Goal: Transaction & Acquisition: Purchase product/service

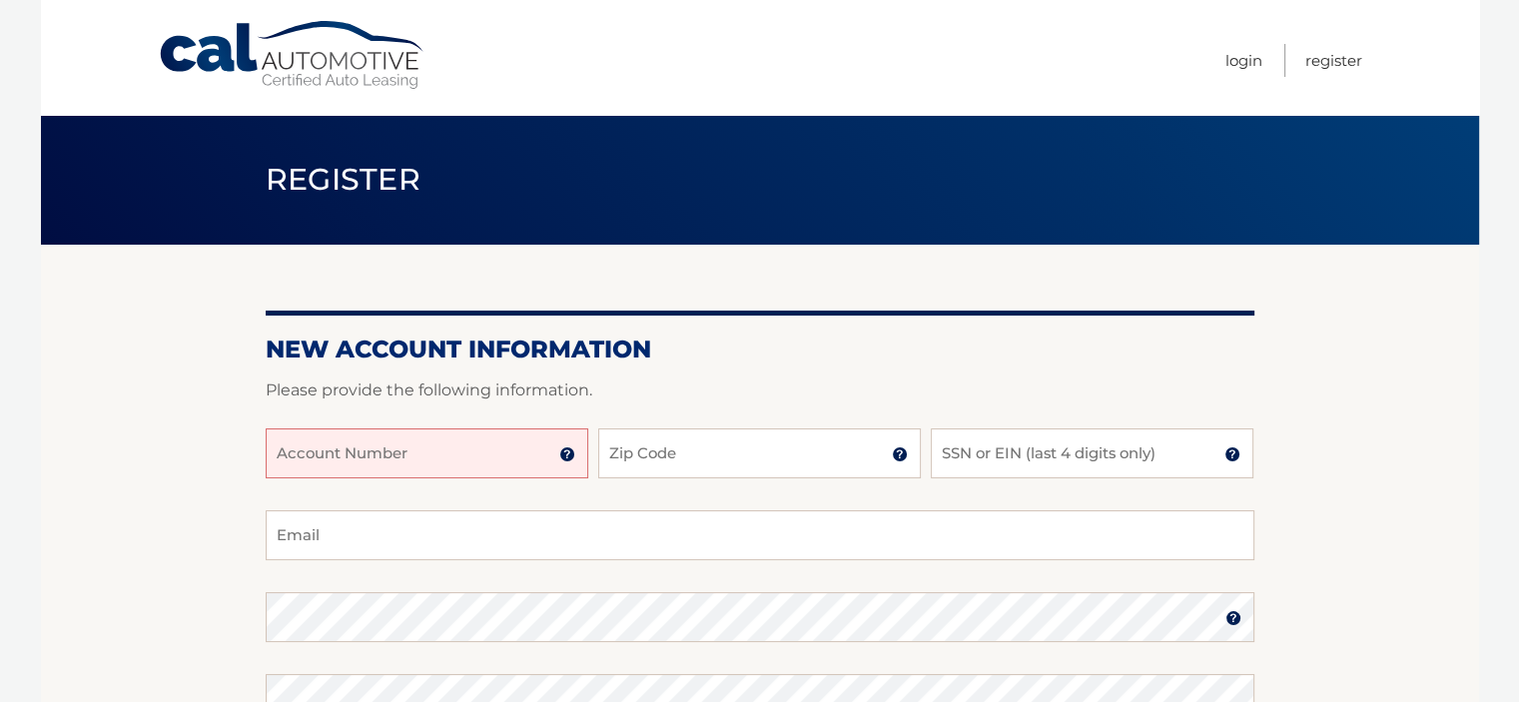
click at [482, 443] on input "Account Number" at bounding box center [427, 453] width 323 height 50
paste input "44455826864"
type input "44455826864"
click at [695, 450] on input "Zip Code" at bounding box center [759, 453] width 323 height 50
type input "14612"
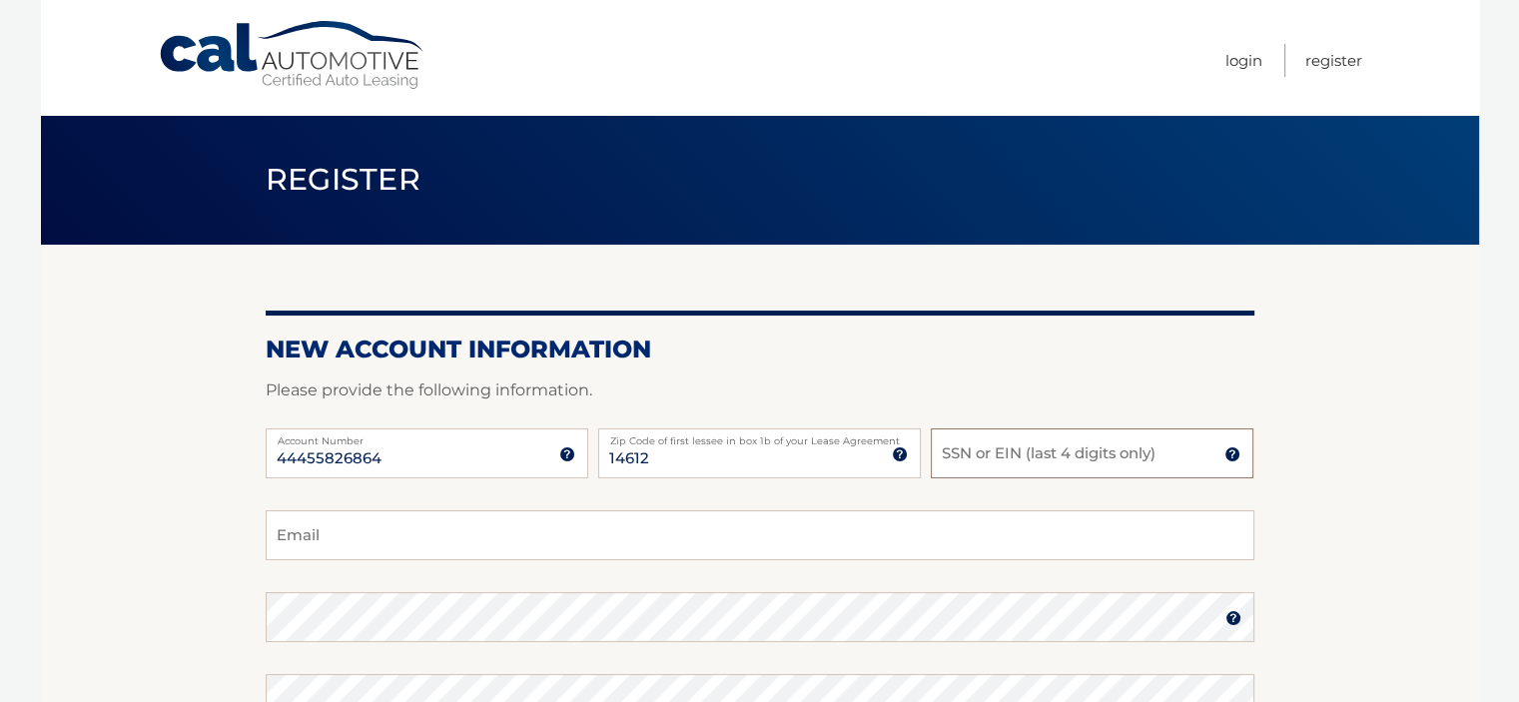
click at [1025, 457] on input "SSN or EIN (last 4 digits only)" at bounding box center [1092, 453] width 323 height 50
type input "3263"
click at [348, 543] on input "Email" at bounding box center [760, 535] width 989 height 50
type input "[EMAIL_ADDRESS][DOMAIN_NAME]"
click at [249, 604] on section "New Account Information Please provide the following information. 44455826864 A…" at bounding box center [760, 635] width 1438 height 780
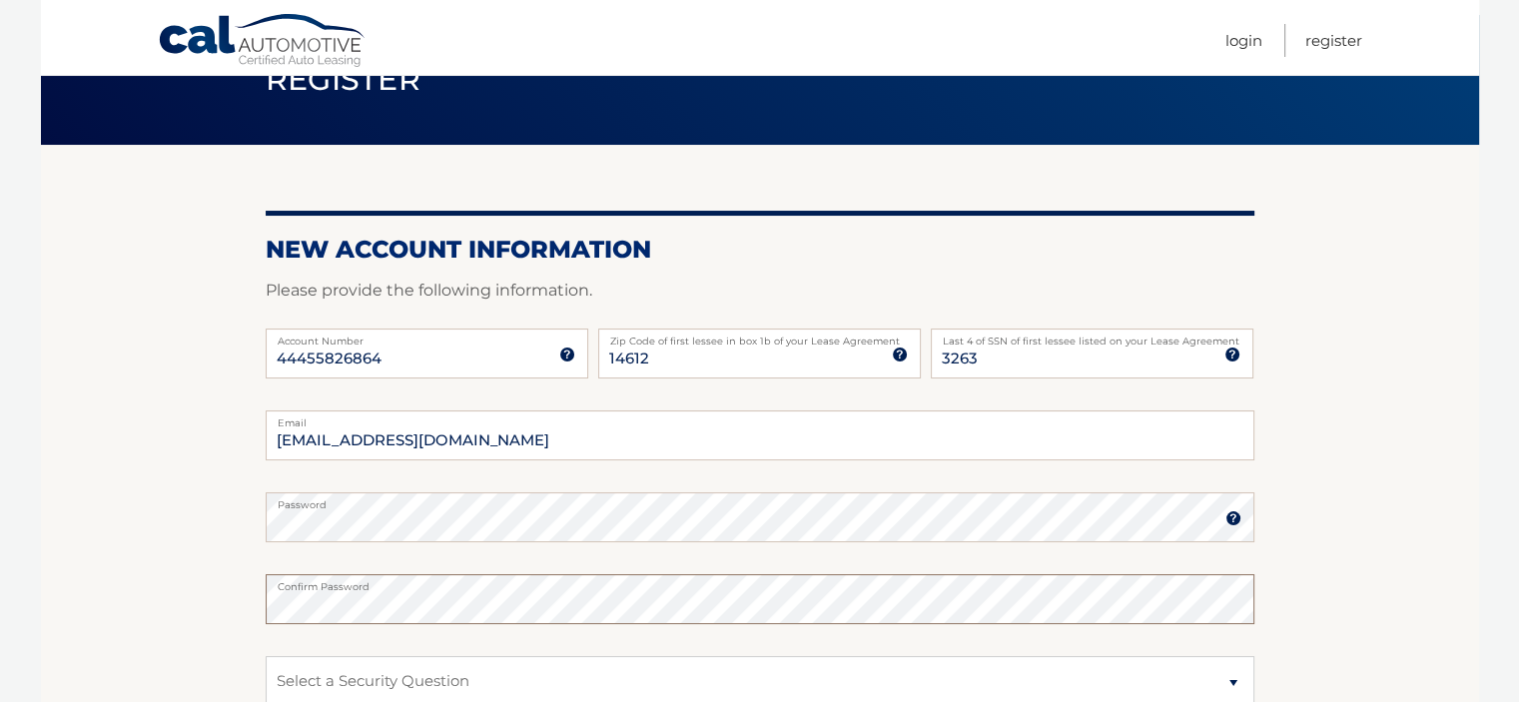
scroll to position [200, 0]
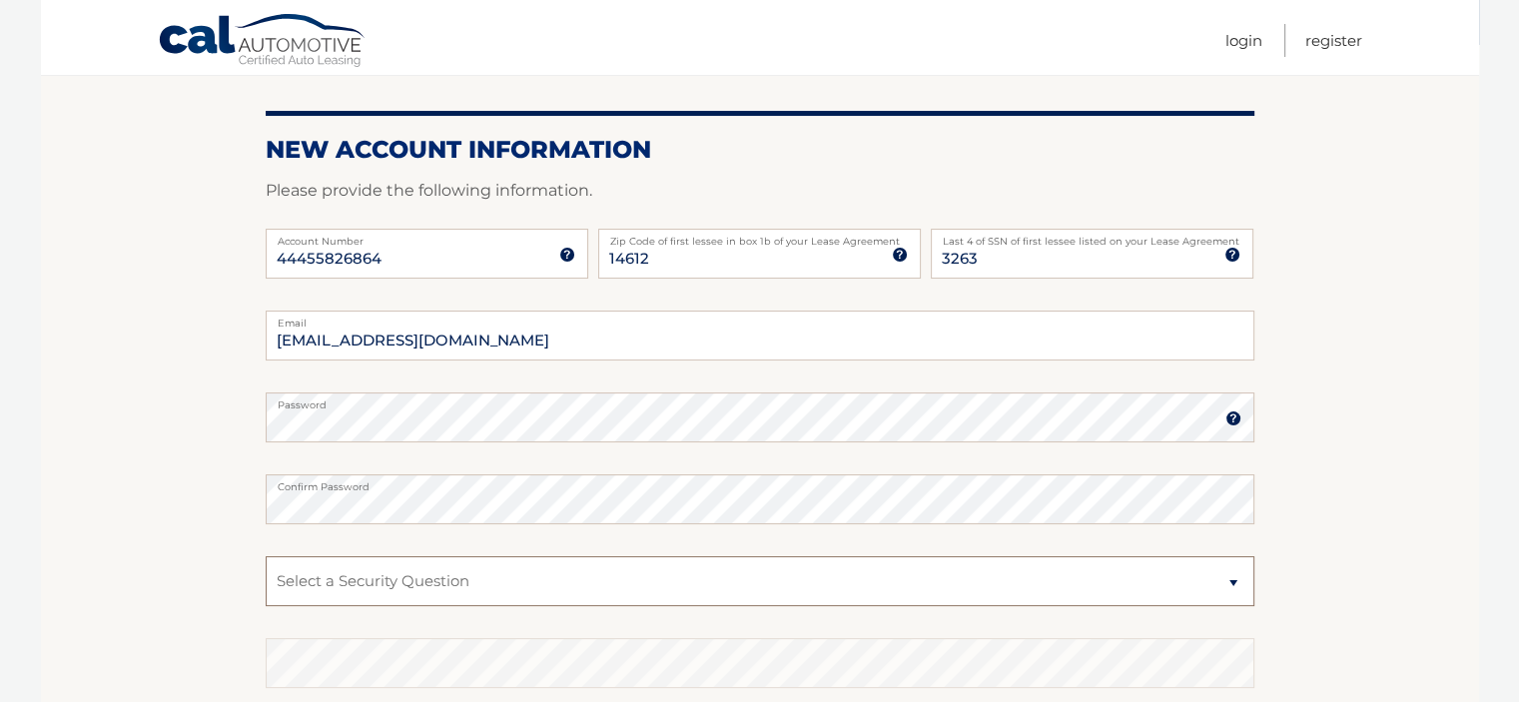
click at [743, 583] on select "Select a Security Question What was the name of your elementary school? What is…" at bounding box center [760, 581] width 989 height 50
select select "1"
click at [266, 556] on select "Select a Security Question What was the name of your elementary school? What is…" at bounding box center [760, 581] width 989 height 50
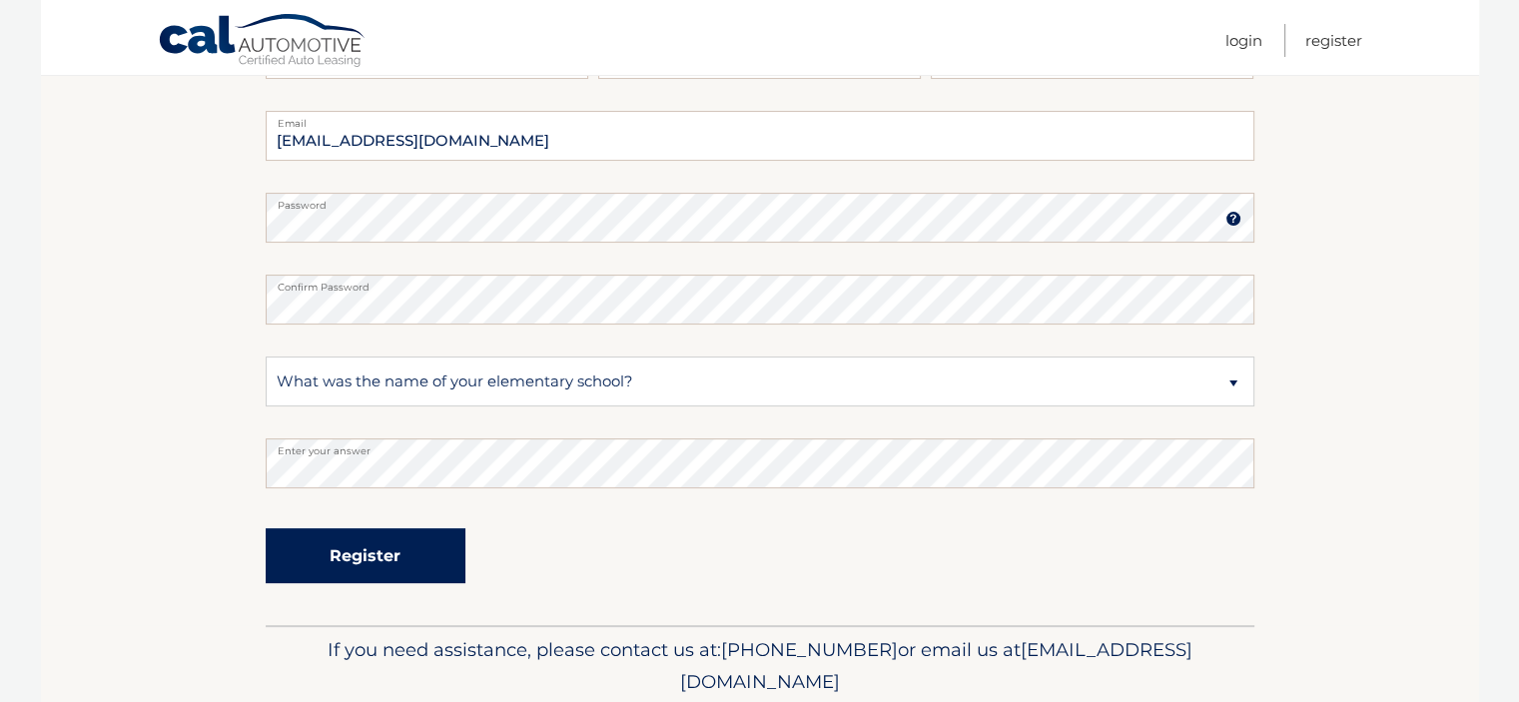
click at [415, 574] on button "Register" at bounding box center [366, 555] width 200 height 55
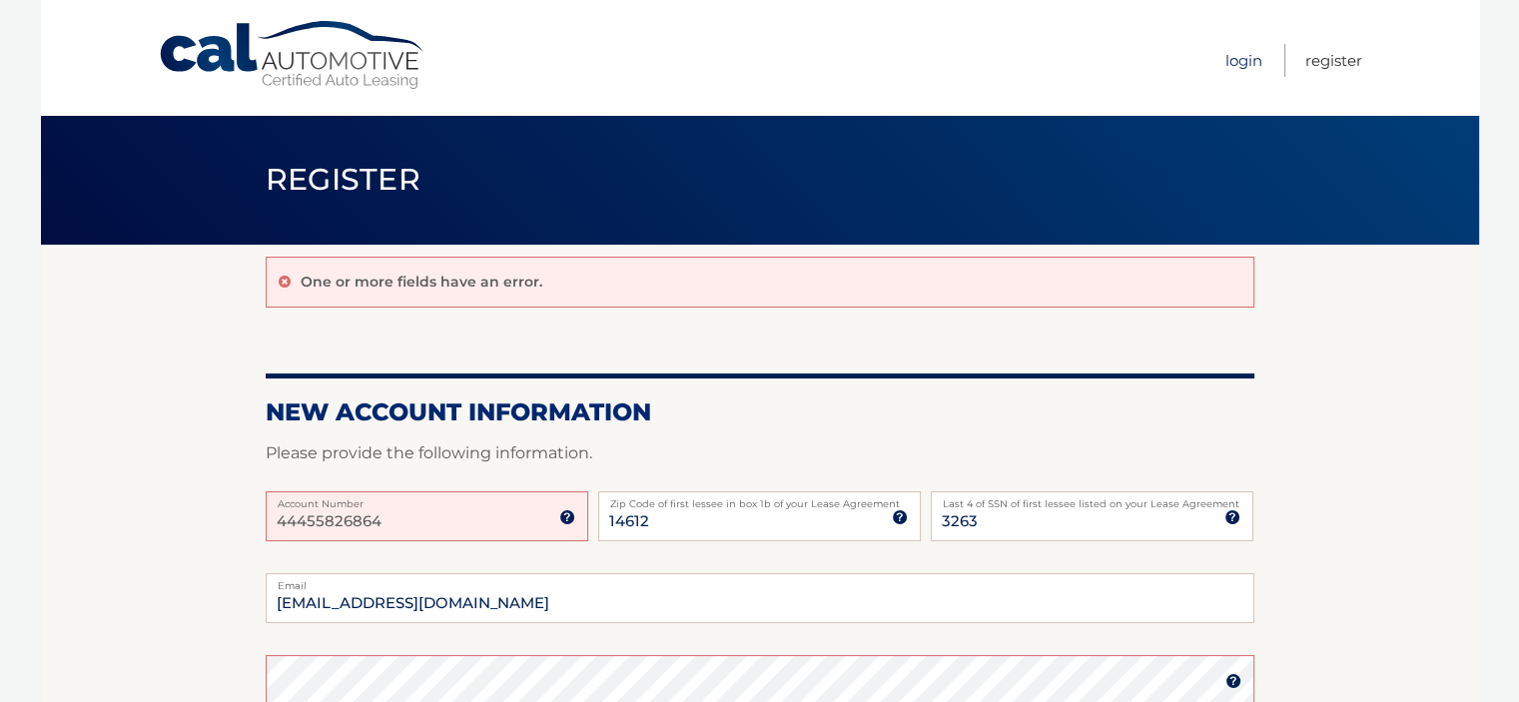
click at [1244, 59] on link "Login" at bounding box center [1243, 60] width 37 height 33
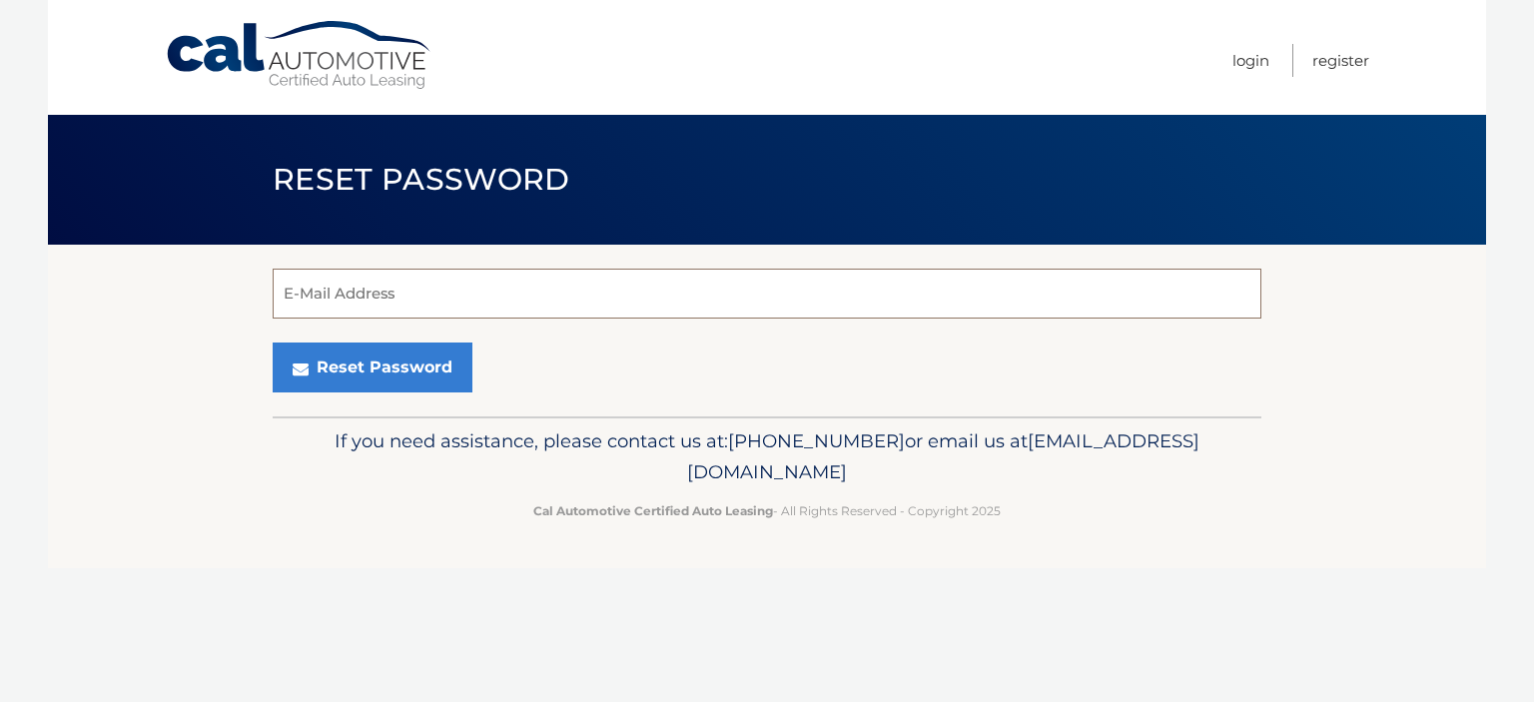
click at [419, 293] on input "E-Mail Address" at bounding box center [767, 294] width 989 height 50
type input "livlafluv06@rochester.rr.com"
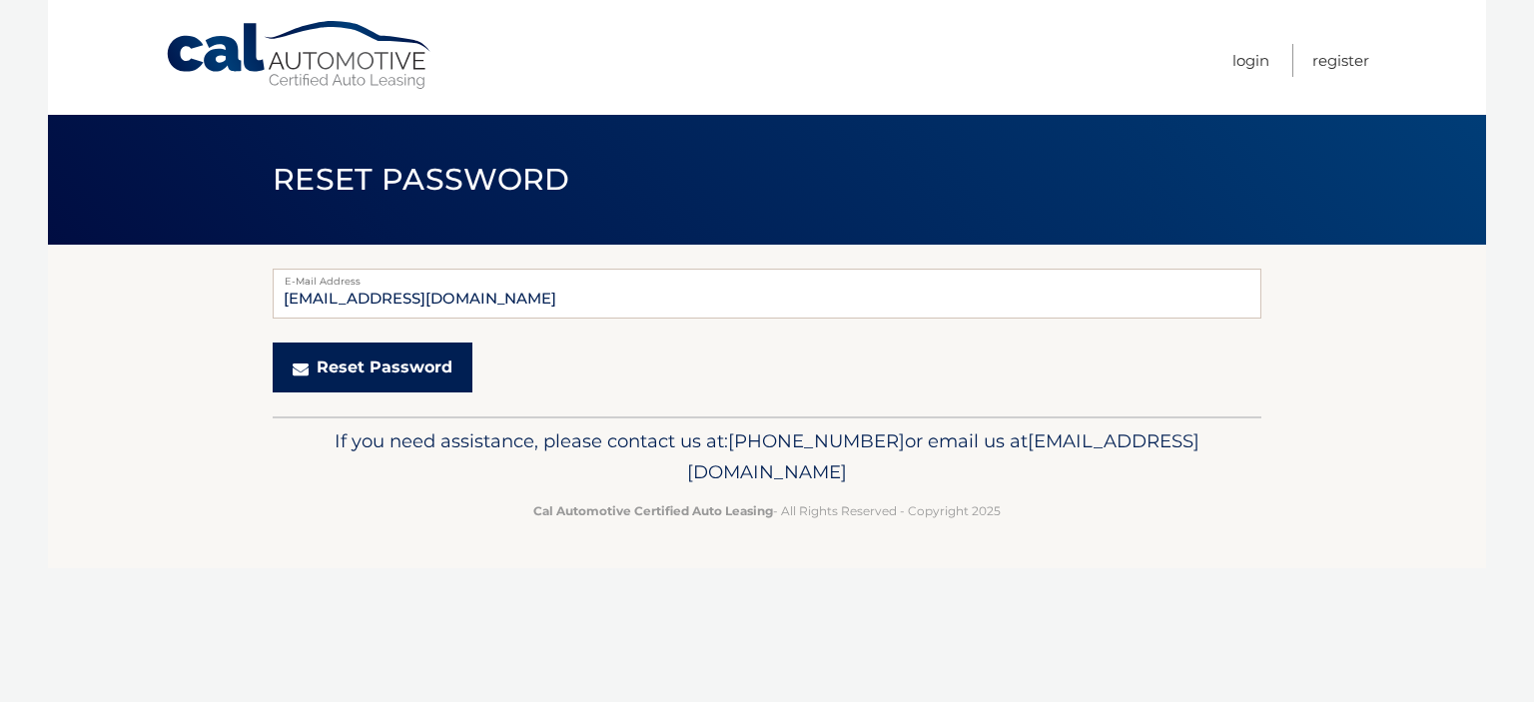
click at [400, 357] on button "Reset Password" at bounding box center [373, 368] width 200 height 50
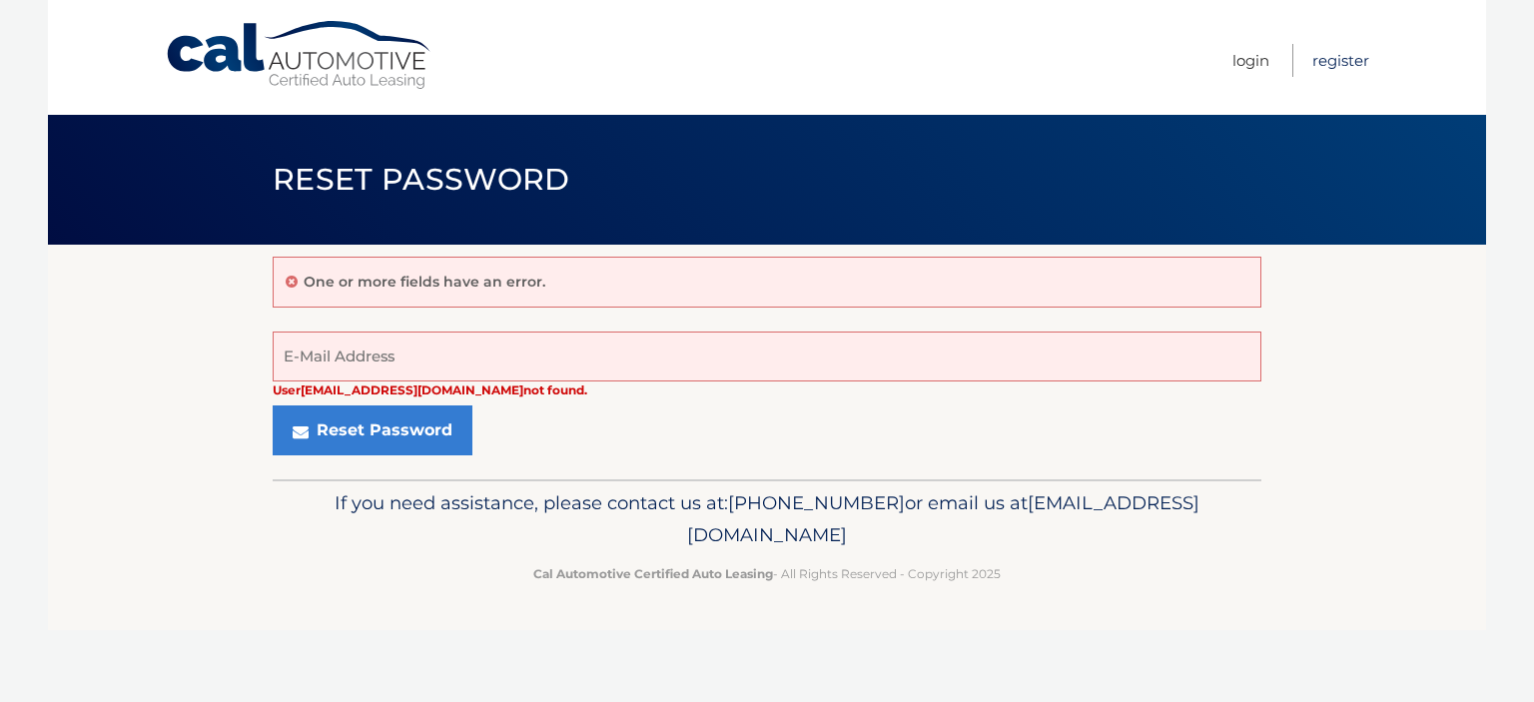
click at [1333, 63] on link "Register" at bounding box center [1340, 60] width 57 height 33
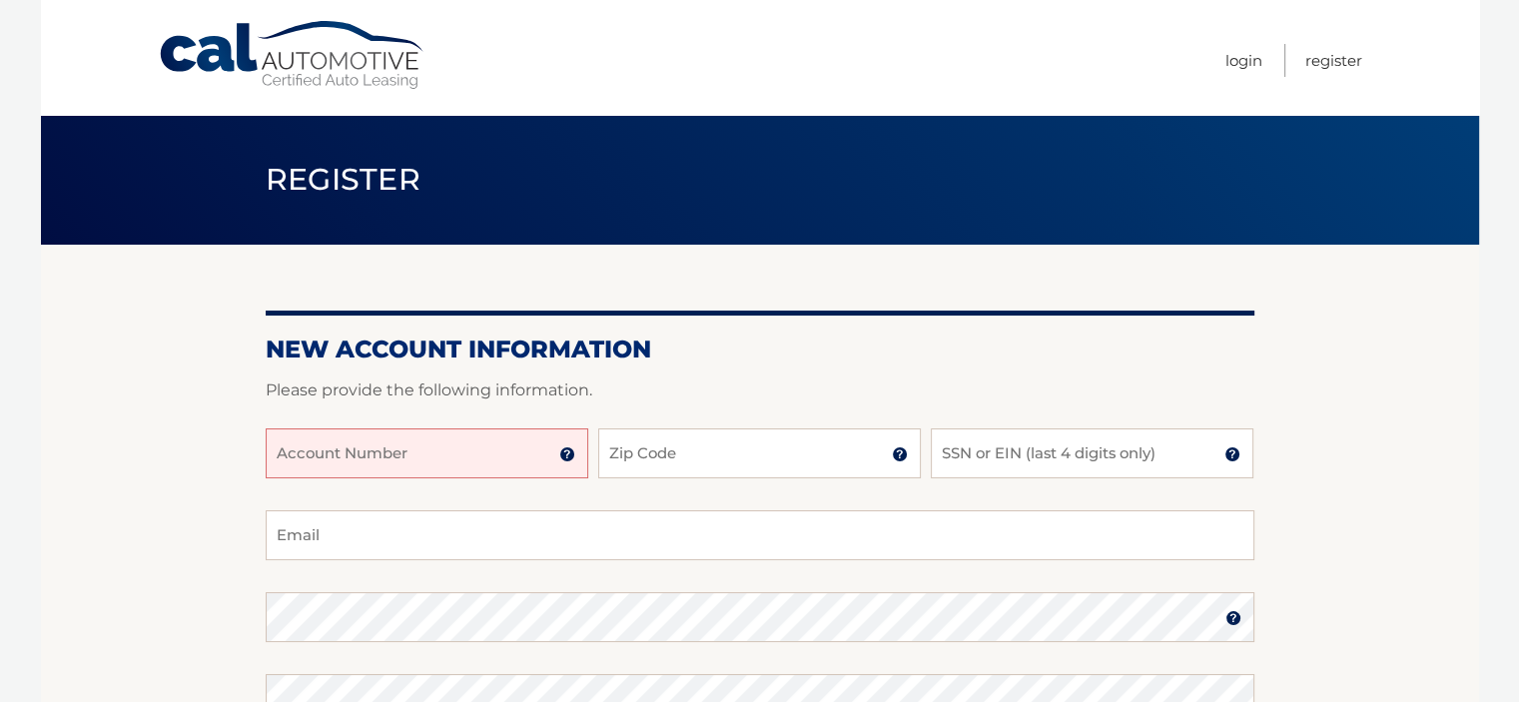
click at [472, 451] on input "Account Number" at bounding box center [427, 453] width 323 height 50
type input "44455826864"
click at [974, 458] on input "SSN or EIN (last 4 digits only)" at bounding box center [1092, 453] width 323 height 50
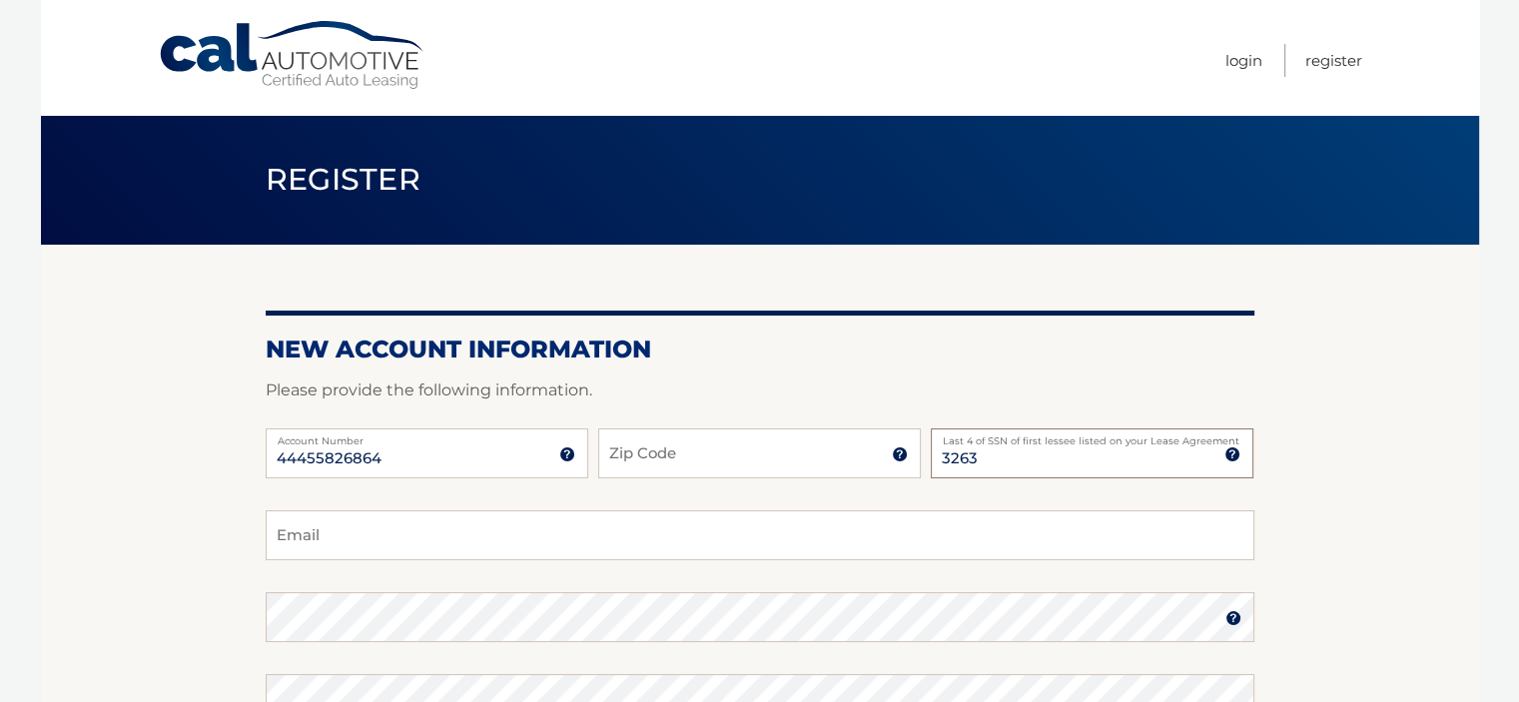
type input "3263"
click at [829, 466] on input "Zip Code" at bounding box center [759, 453] width 323 height 50
type input "14612"
click at [530, 536] on input "Email" at bounding box center [760, 535] width 989 height 50
type input "[EMAIL_ADDRESS][DOMAIN_NAME]"
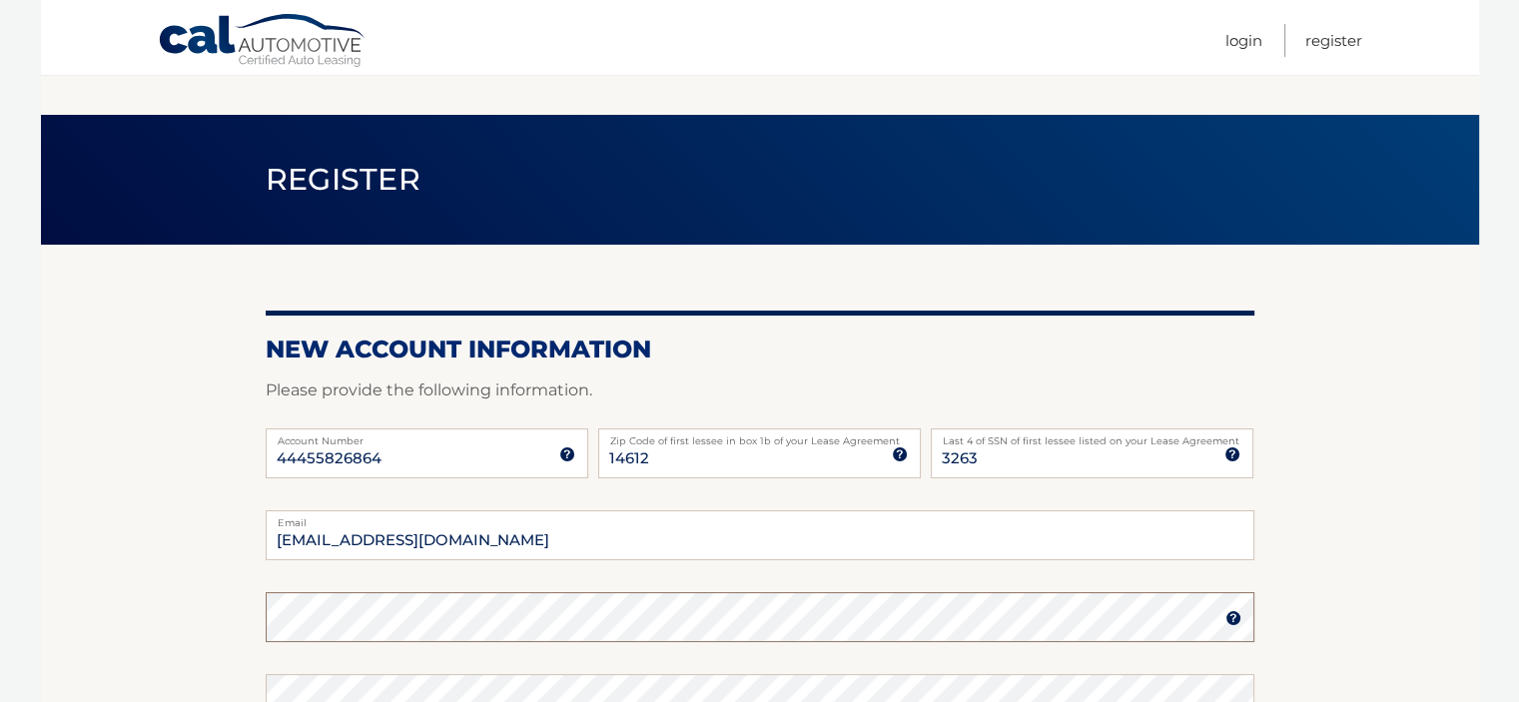
scroll to position [200, 0]
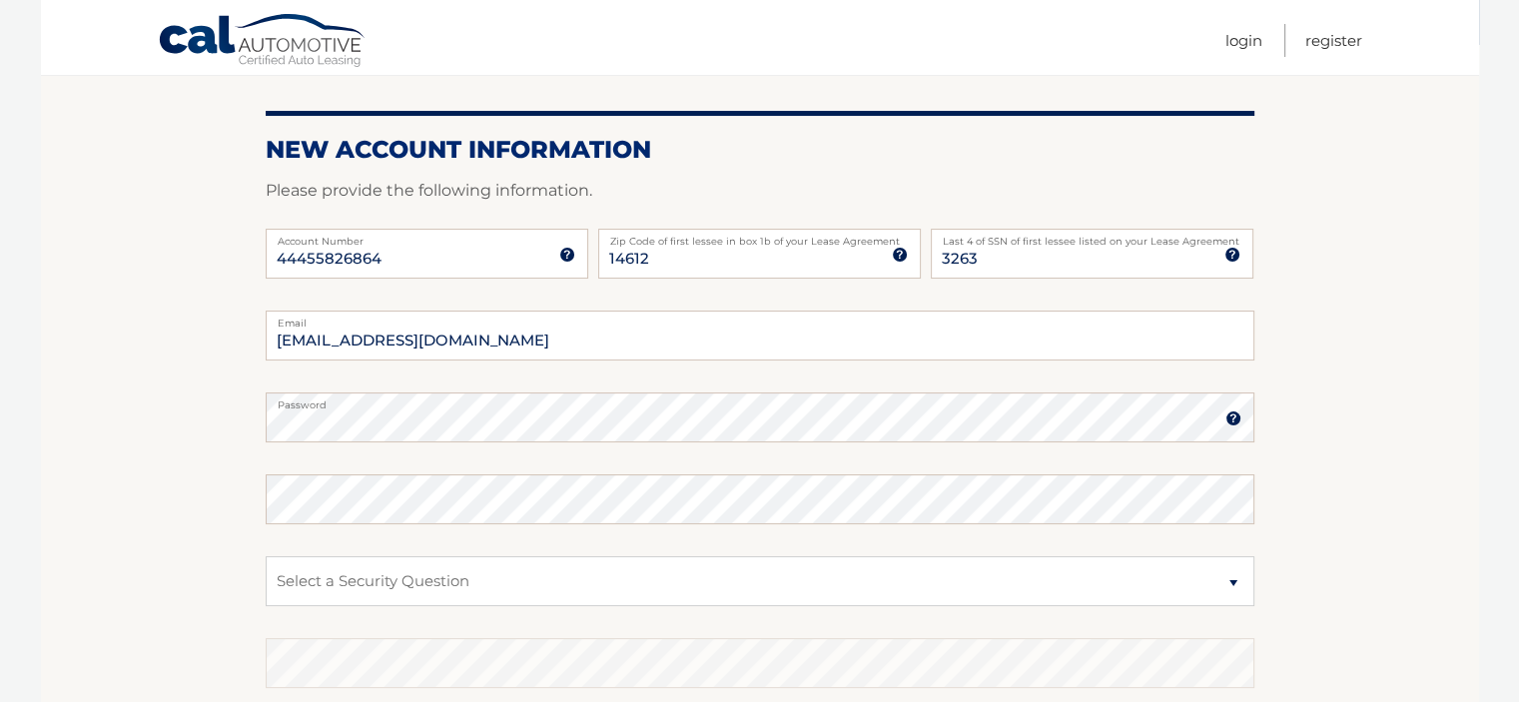
click at [560, 252] on img at bounding box center [567, 255] width 16 height 16
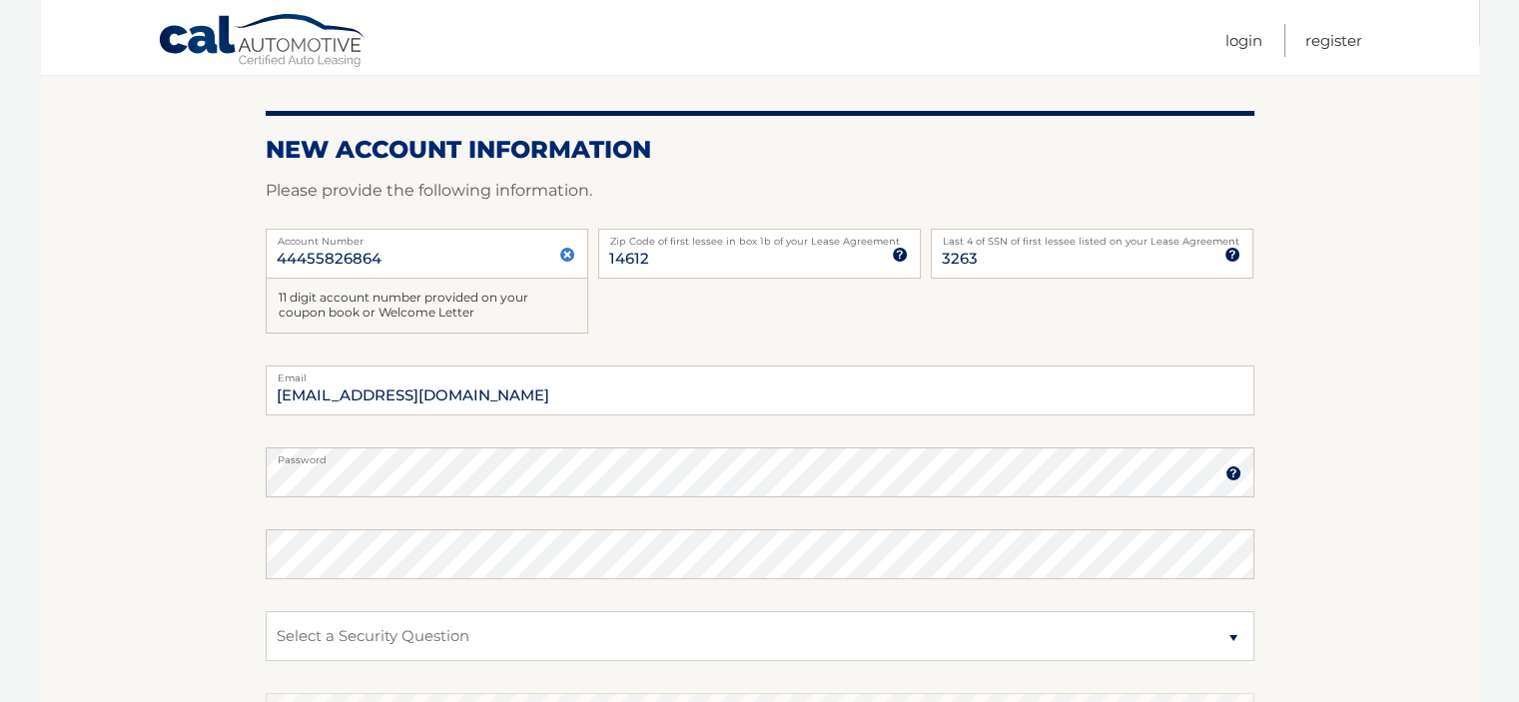
click at [1233, 477] on img at bounding box center [1233, 473] width 16 height 16
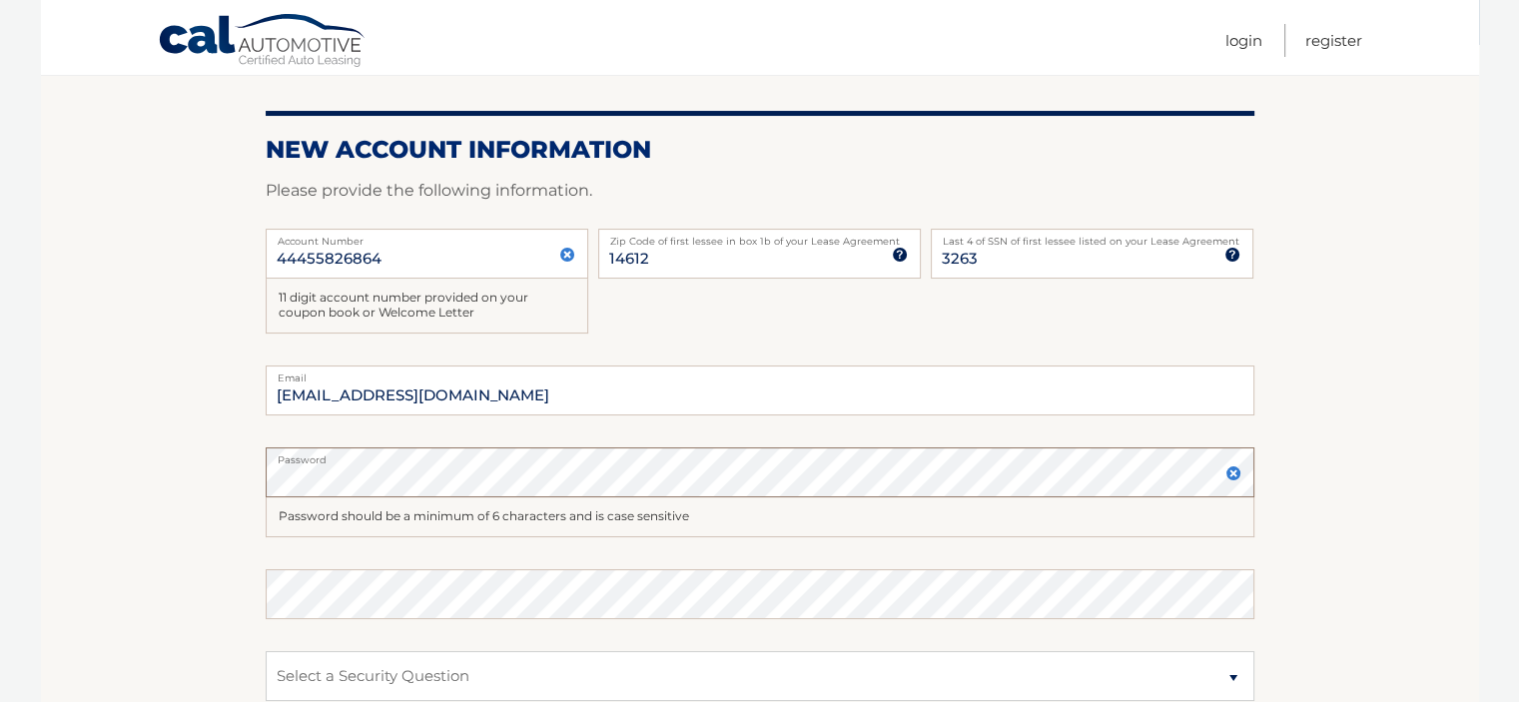
click at [241, 472] on section "New Account Information Please provide the following information. 44455826864 A…" at bounding box center [760, 482] width 1438 height 875
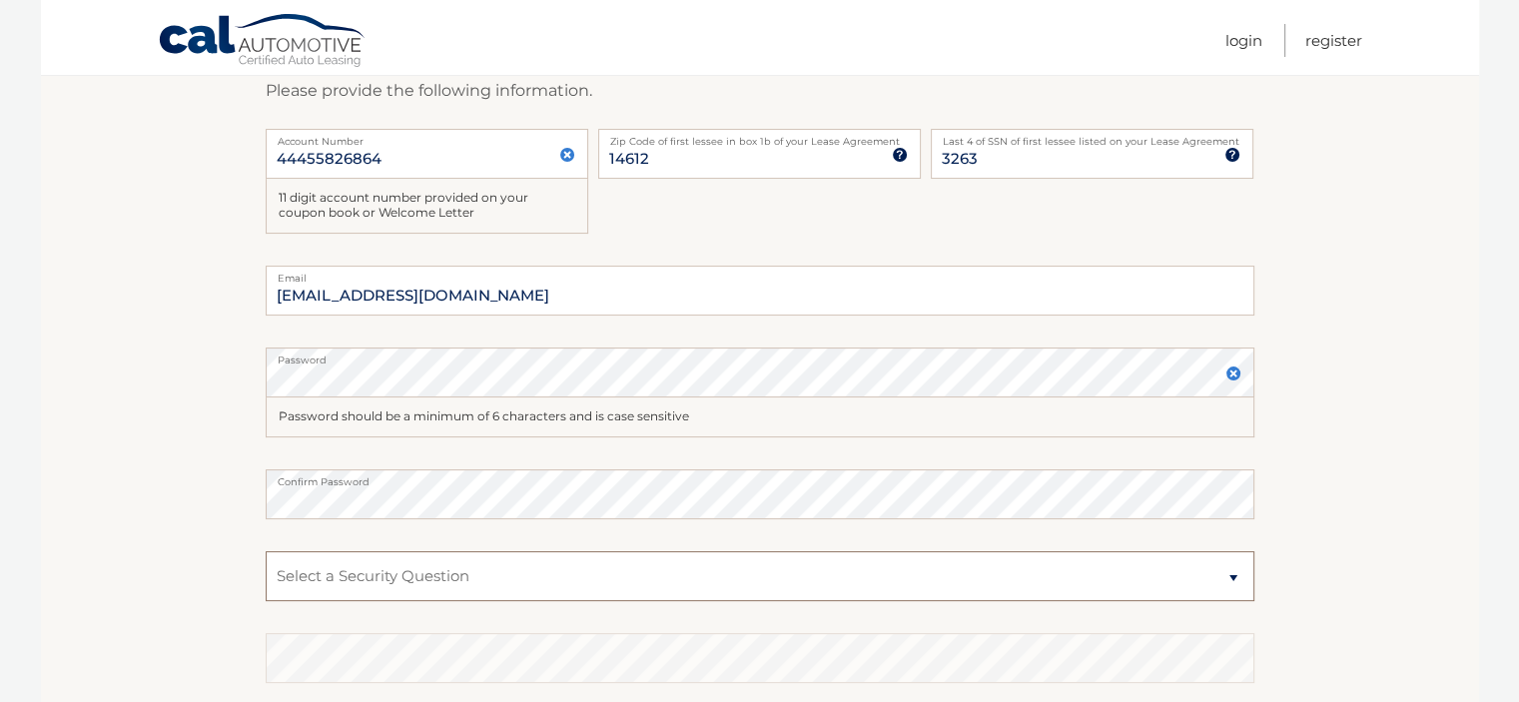
click at [375, 560] on select "Select a Security Question What was the name of your elementary school? What is…" at bounding box center [760, 576] width 989 height 50
select select "1"
click at [266, 551] on select "Select a Security Question What was the name of your elementary school? What is…" at bounding box center [760, 576] width 989 height 50
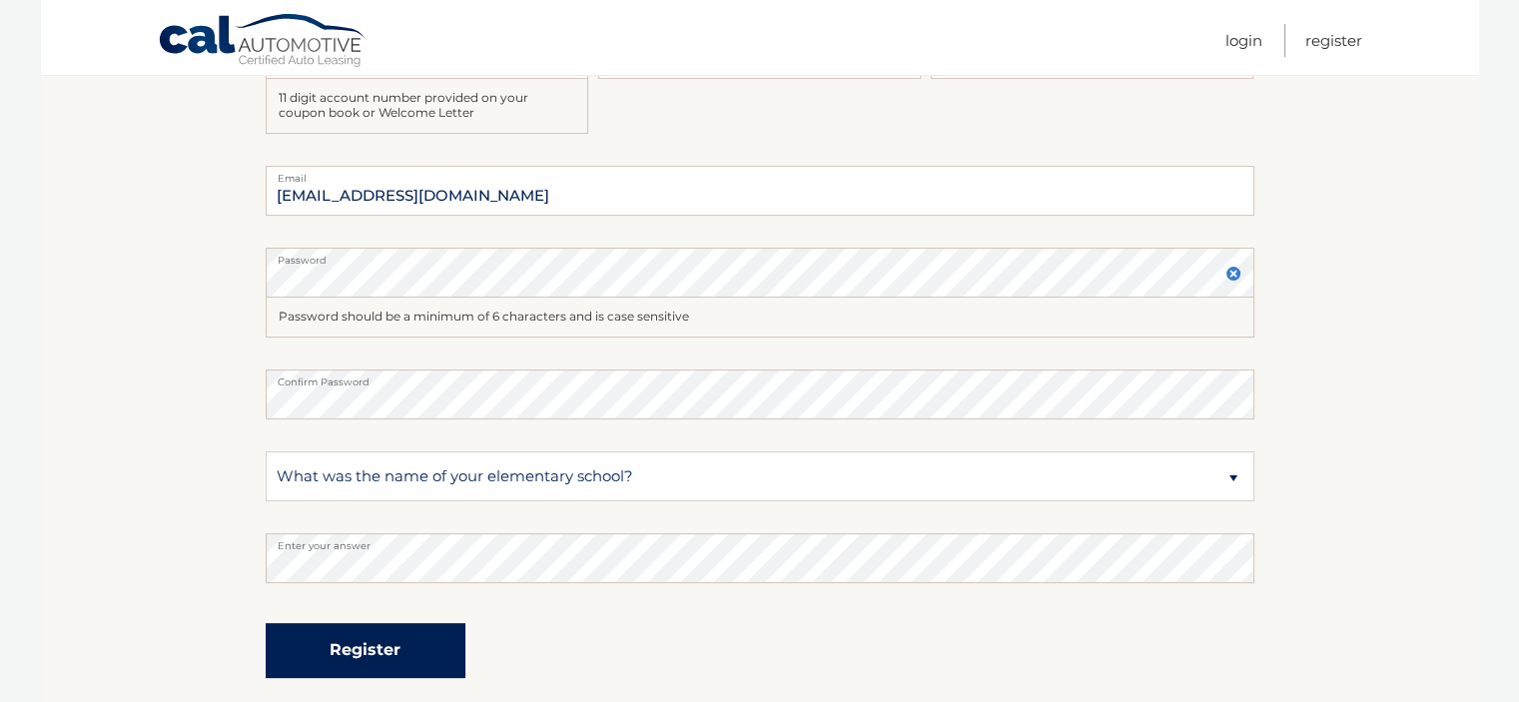
click at [349, 646] on button "Register" at bounding box center [366, 650] width 200 height 55
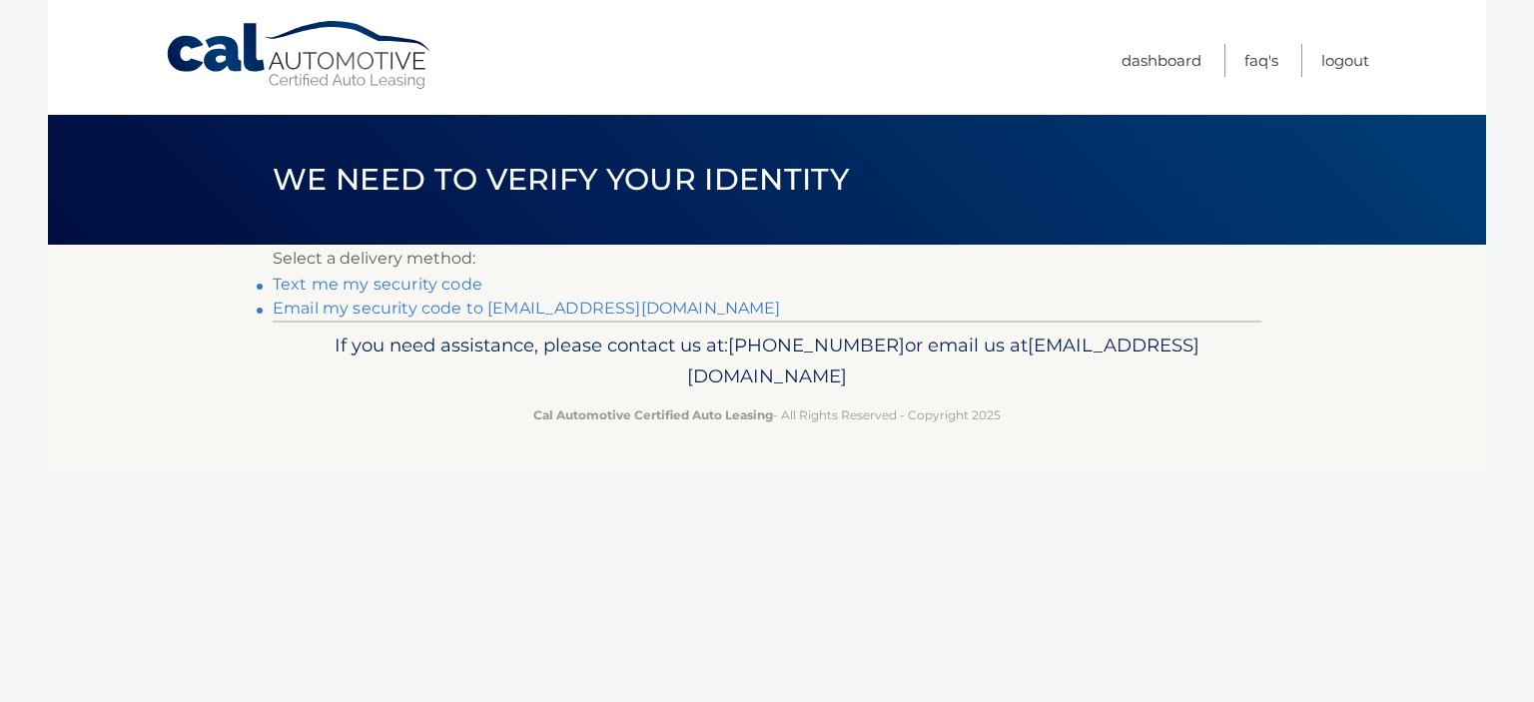
click at [316, 286] on link "Text me my security code" at bounding box center [378, 284] width 210 height 19
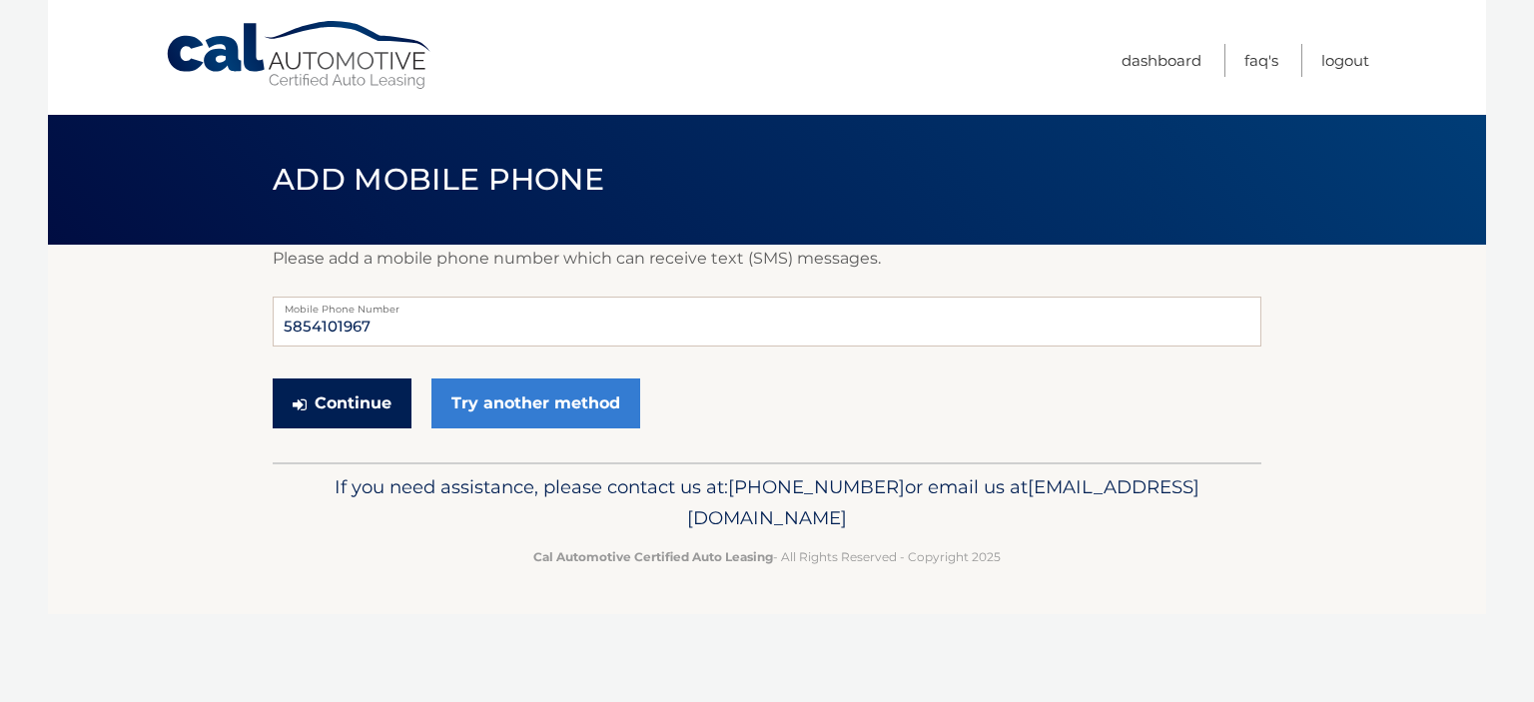
click at [369, 412] on button "Continue" at bounding box center [342, 403] width 139 height 50
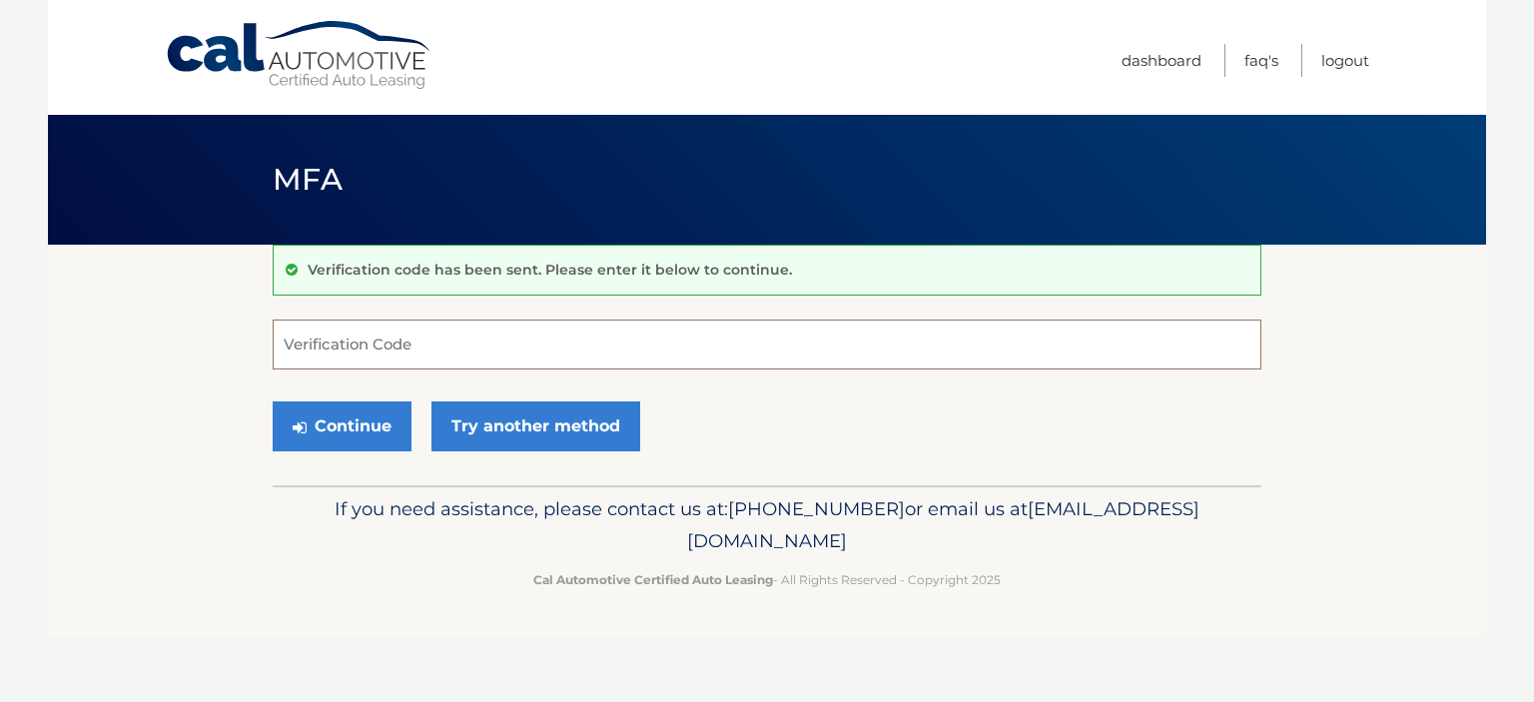
click at [371, 346] on input "Verification Code" at bounding box center [767, 345] width 989 height 50
click at [430, 344] on input "Verification Code" at bounding box center [767, 345] width 989 height 50
type input "308759"
click at [357, 427] on button "Continue" at bounding box center [342, 426] width 139 height 50
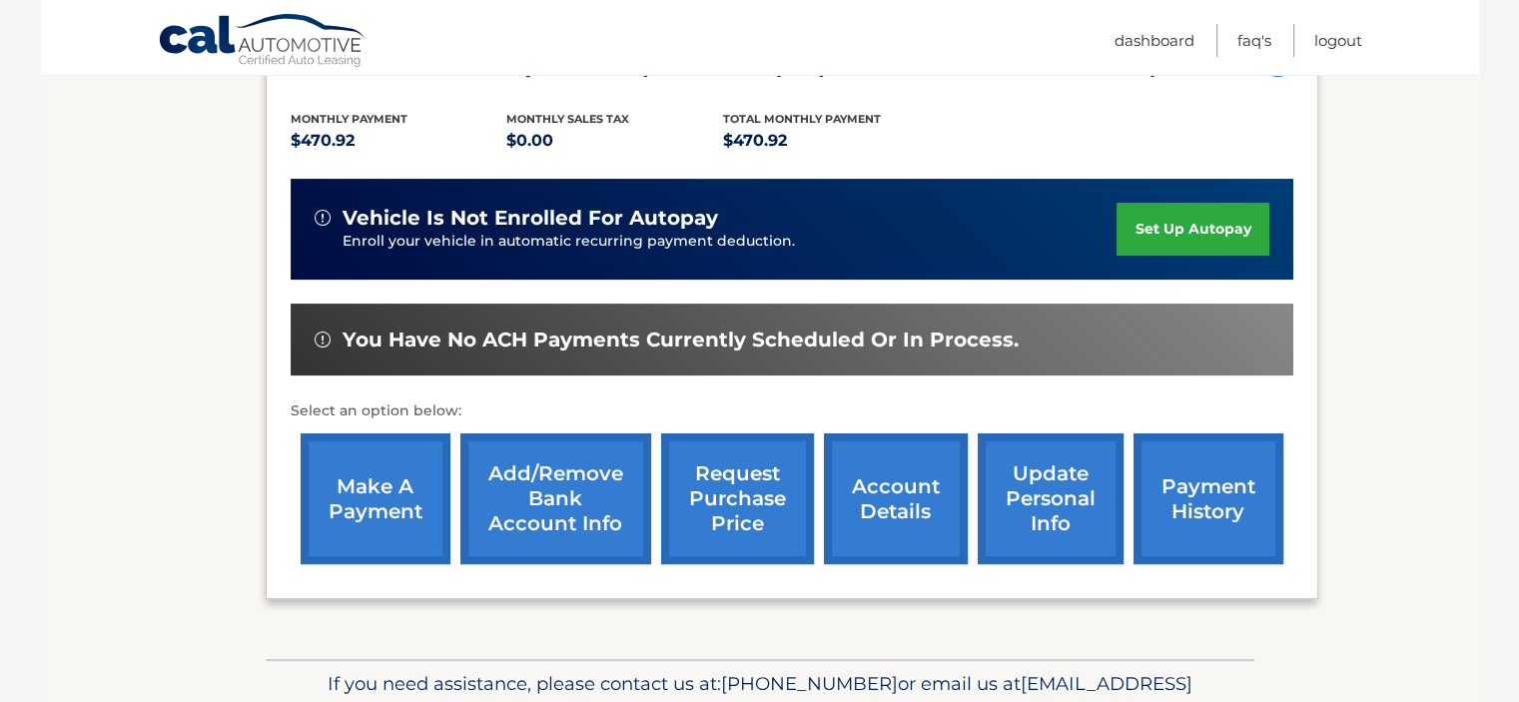
scroll to position [499, 0]
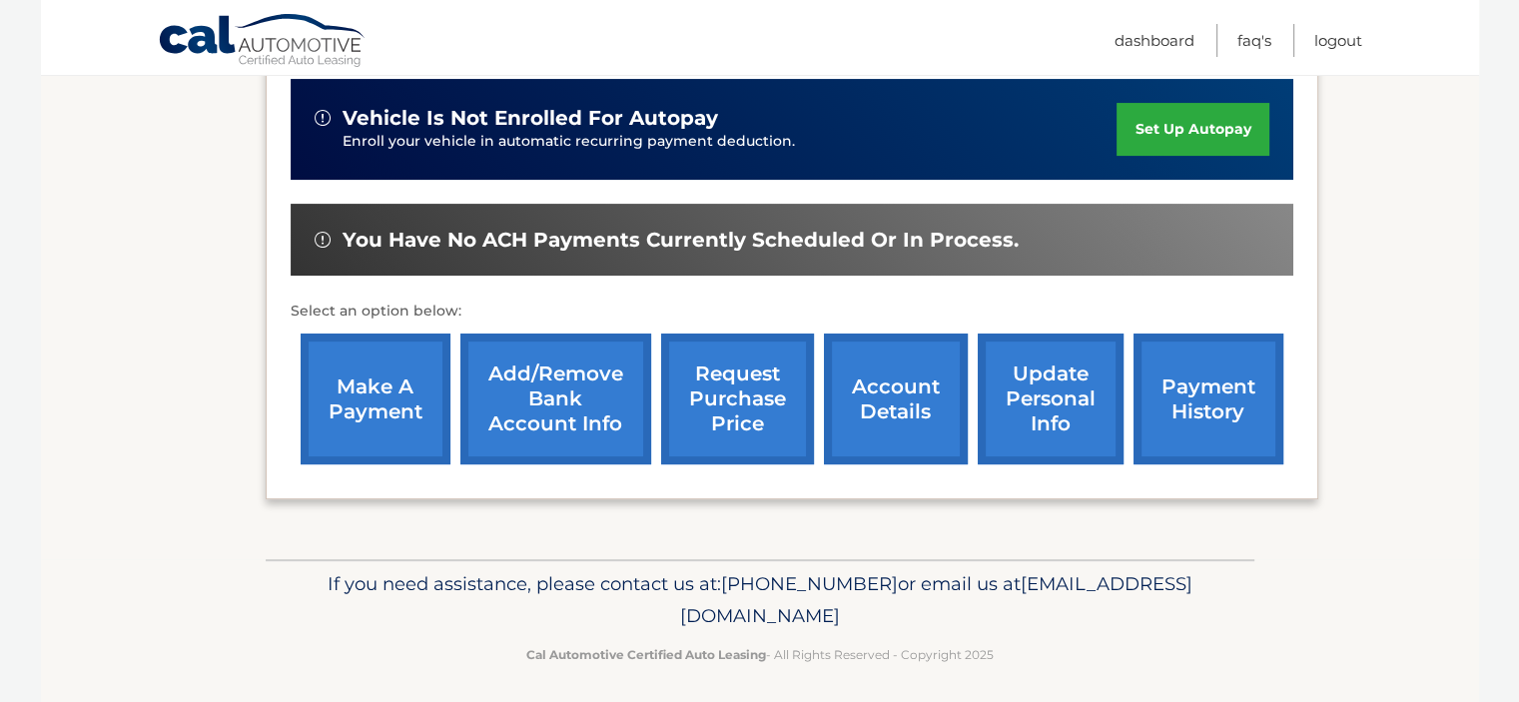
click at [412, 445] on link "make a payment" at bounding box center [376, 399] width 150 height 131
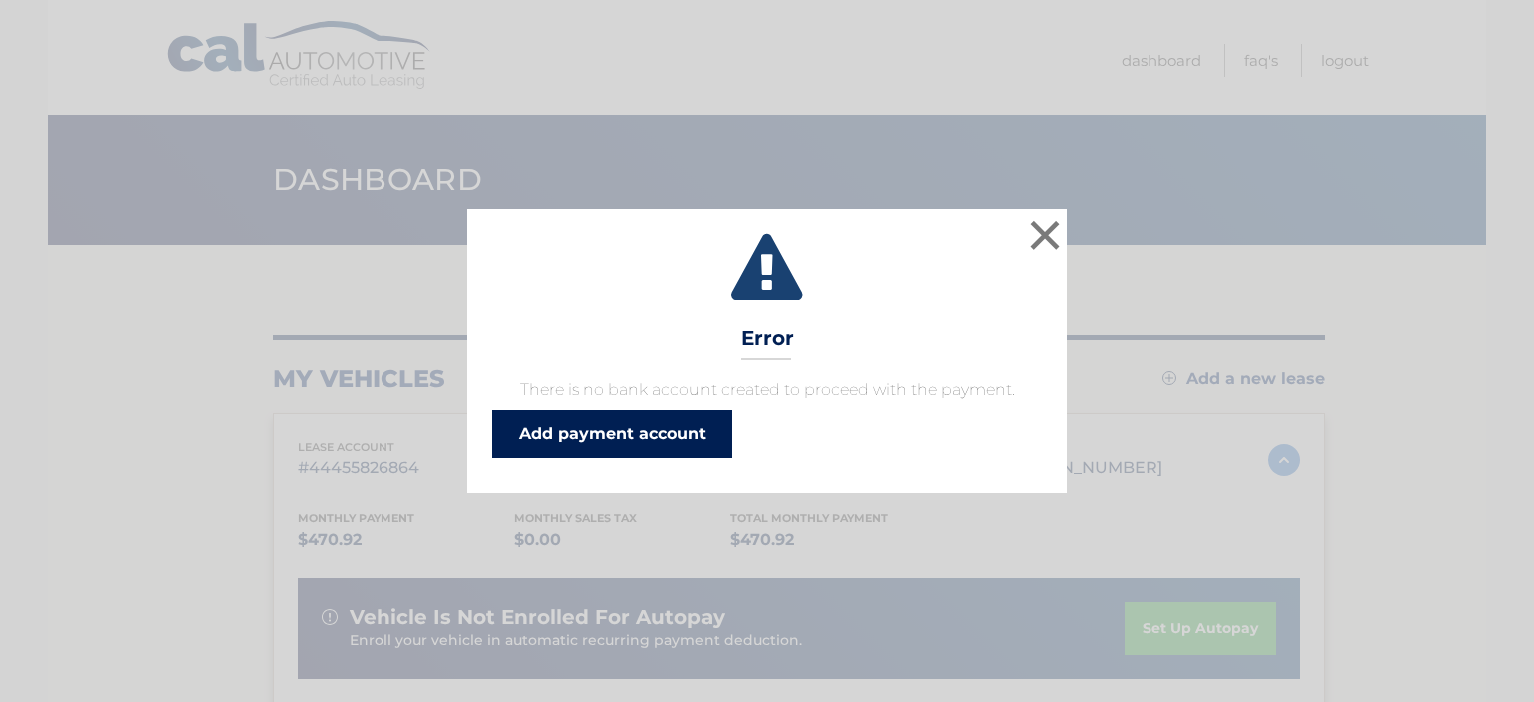
click at [603, 430] on link "Add payment account" at bounding box center [612, 434] width 240 height 48
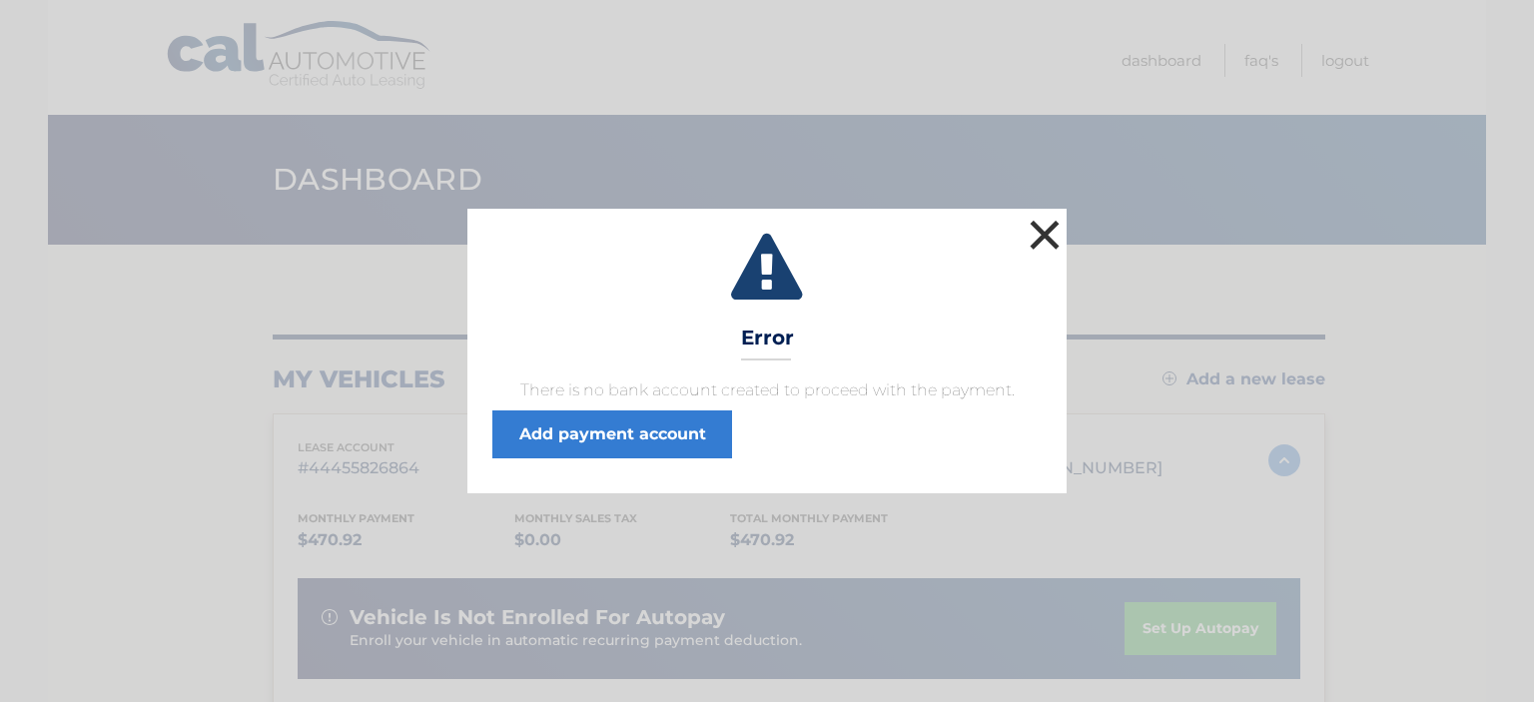
click at [1048, 243] on button "×" at bounding box center [1045, 235] width 40 height 40
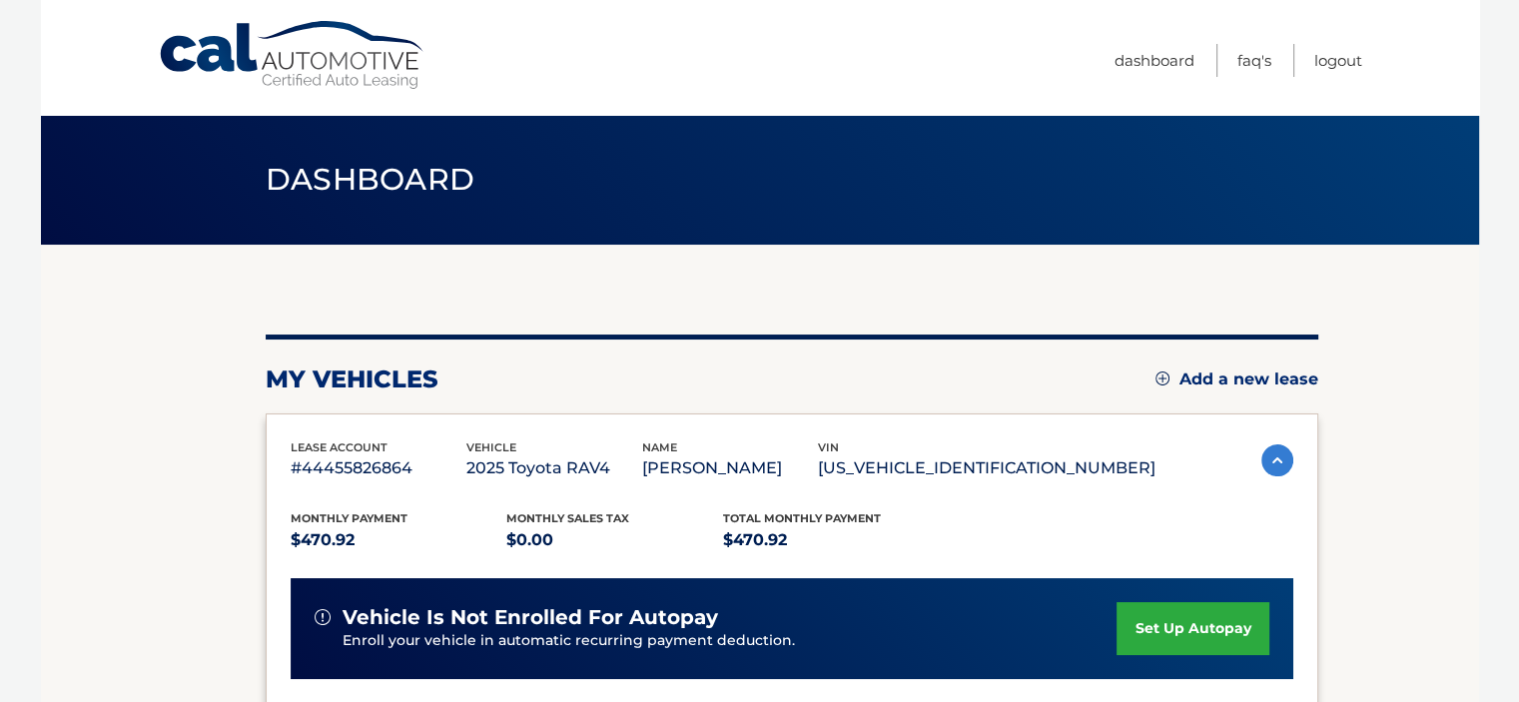
click at [1173, 638] on link "set up autopay" at bounding box center [1192, 628] width 152 height 53
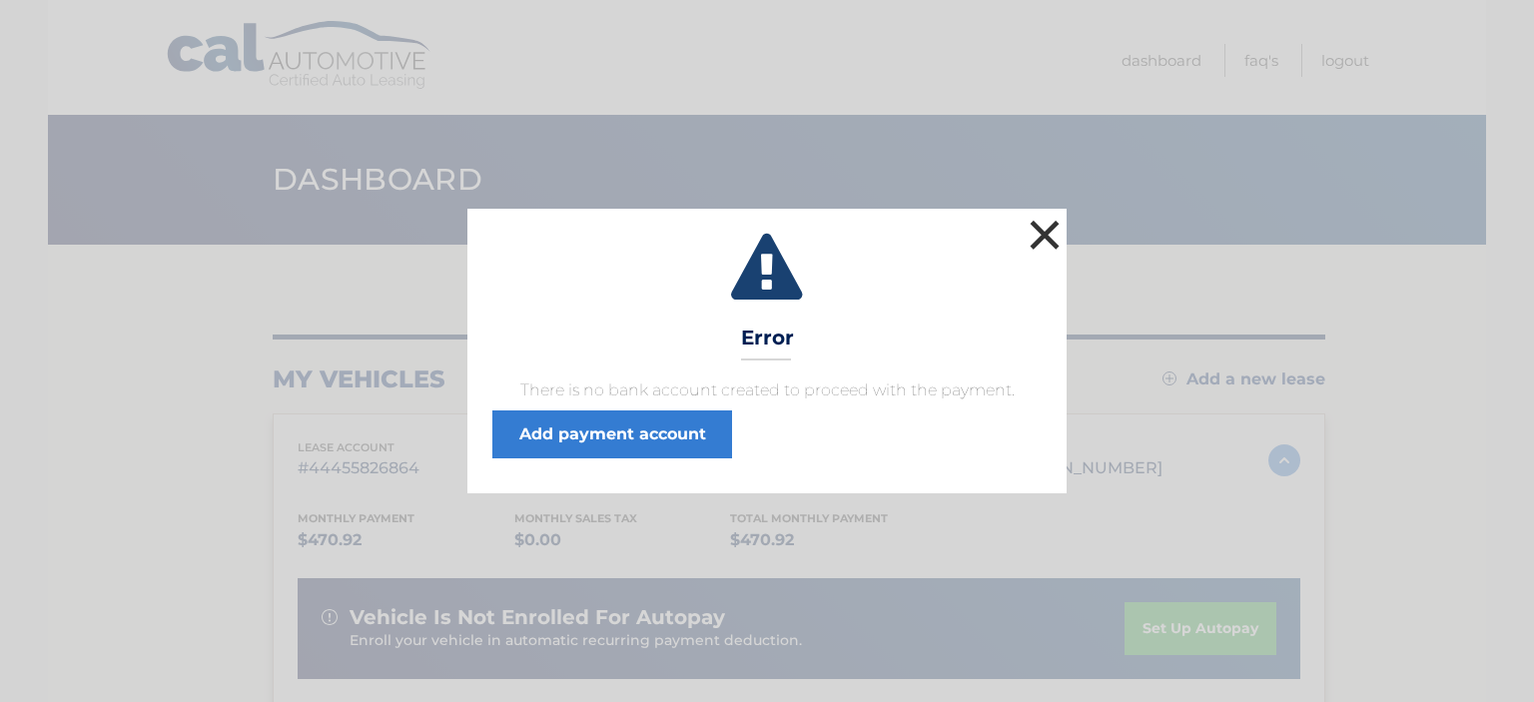
click at [1043, 239] on button "×" at bounding box center [1045, 235] width 40 height 40
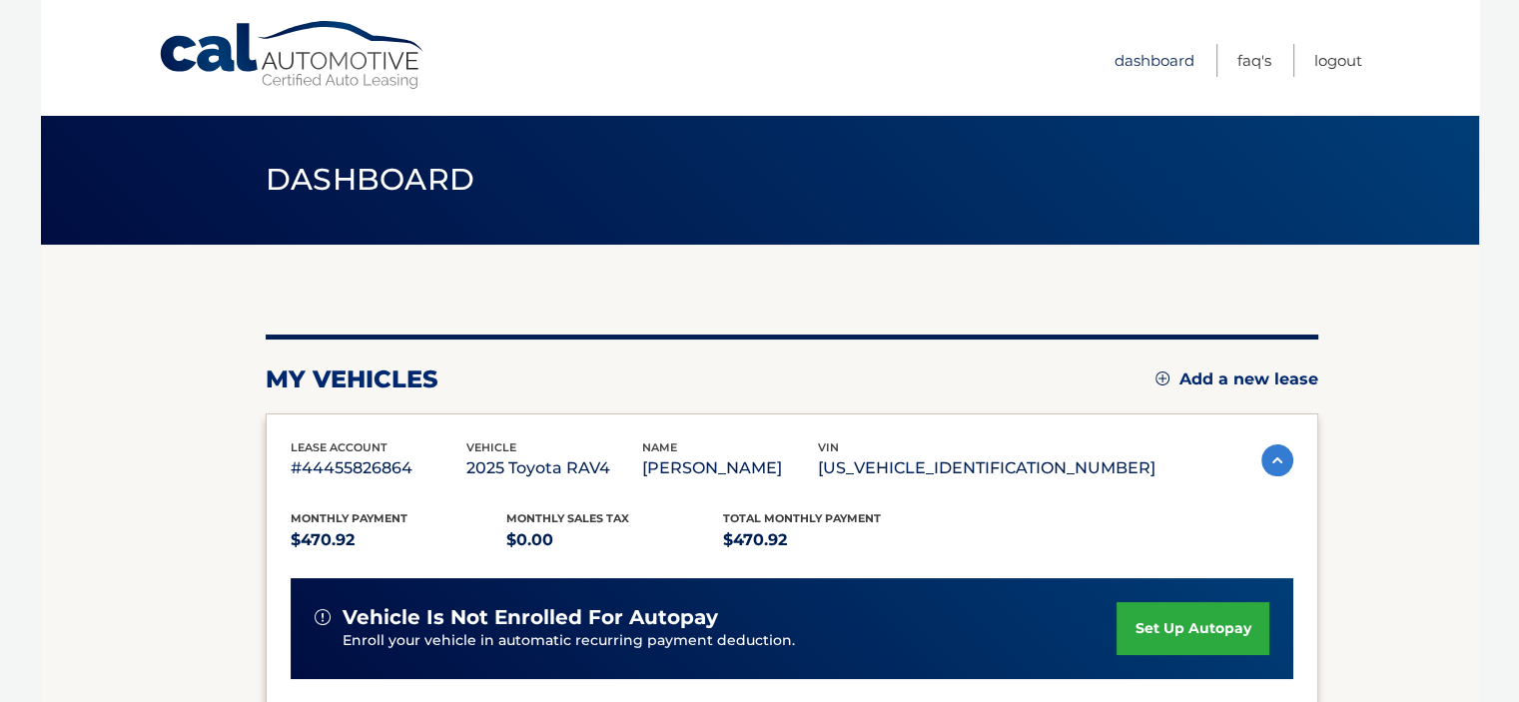
click at [1130, 55] on link "Dashboard" at bounding box center [1154, 60] width 80 height 33
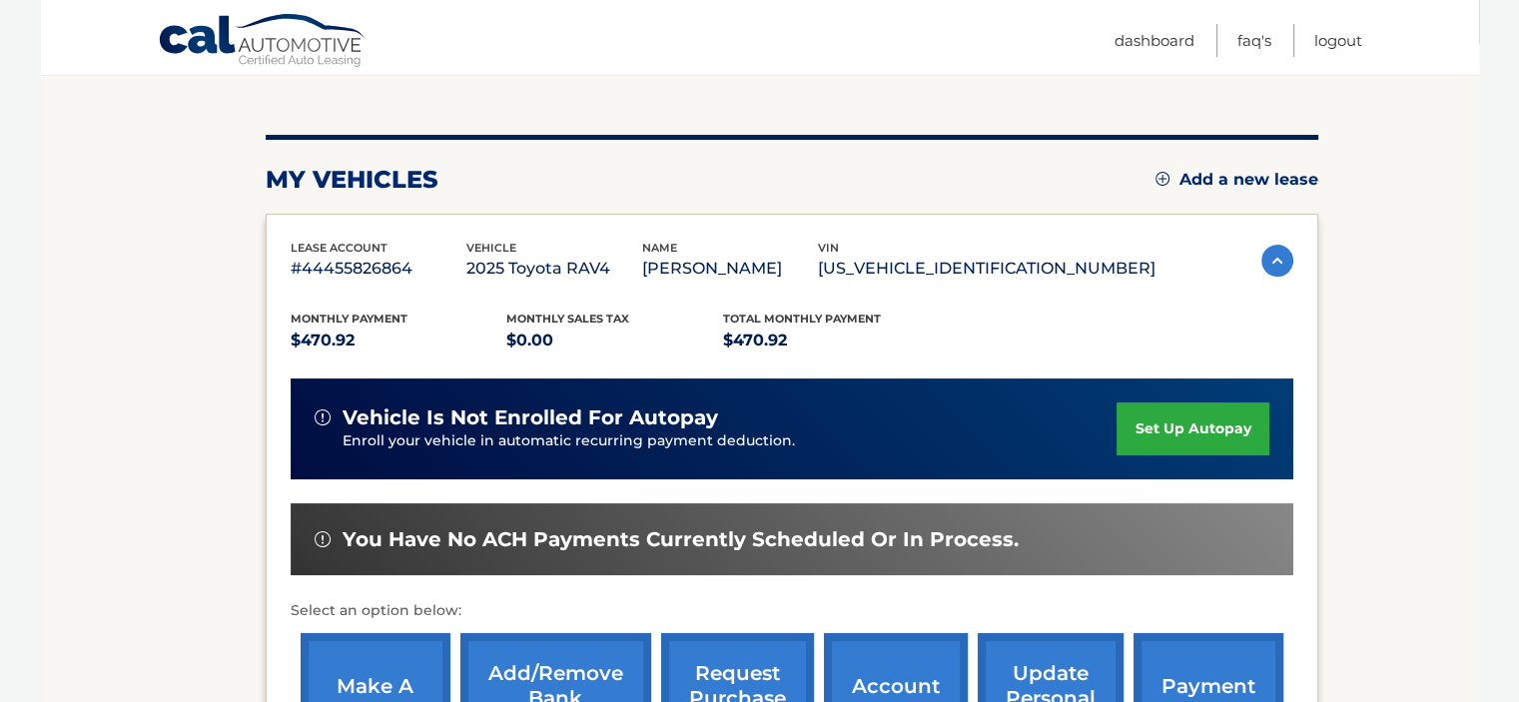
scroll to position [399, 0]
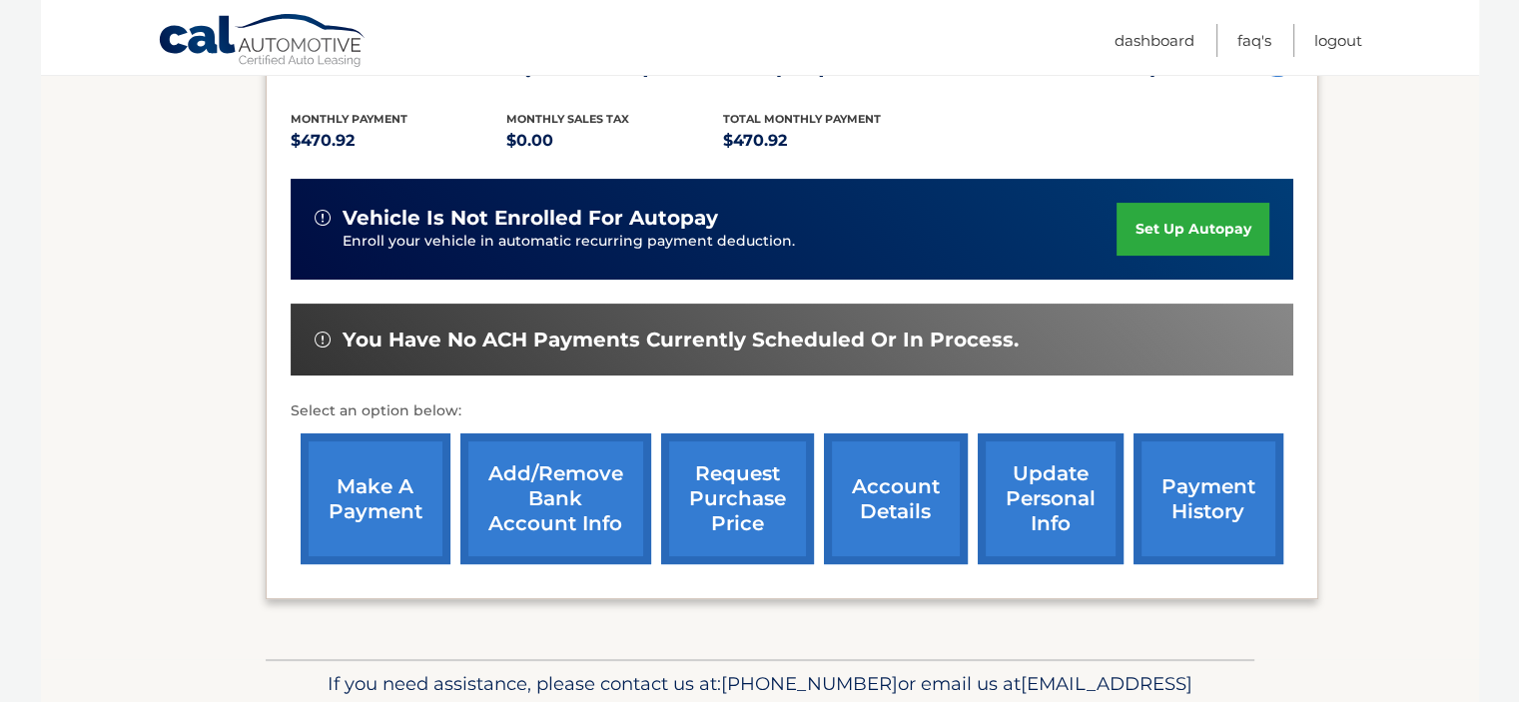
click at [410, 507] on link "make a payment" at bounding box center [376, 498] width 150 height 131
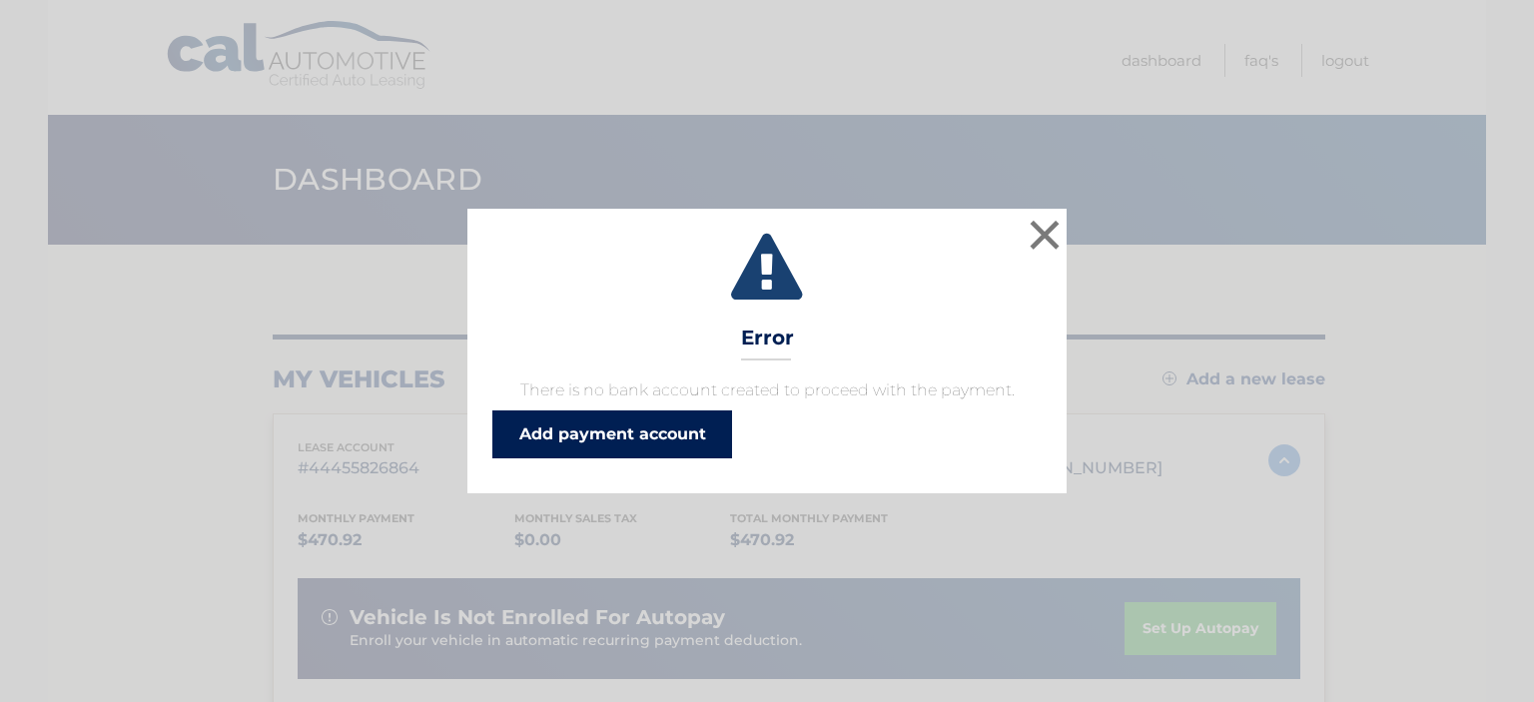
click at [657, 447] on link "Add payment account" at bounding box center [612, 434] width 240 height 48
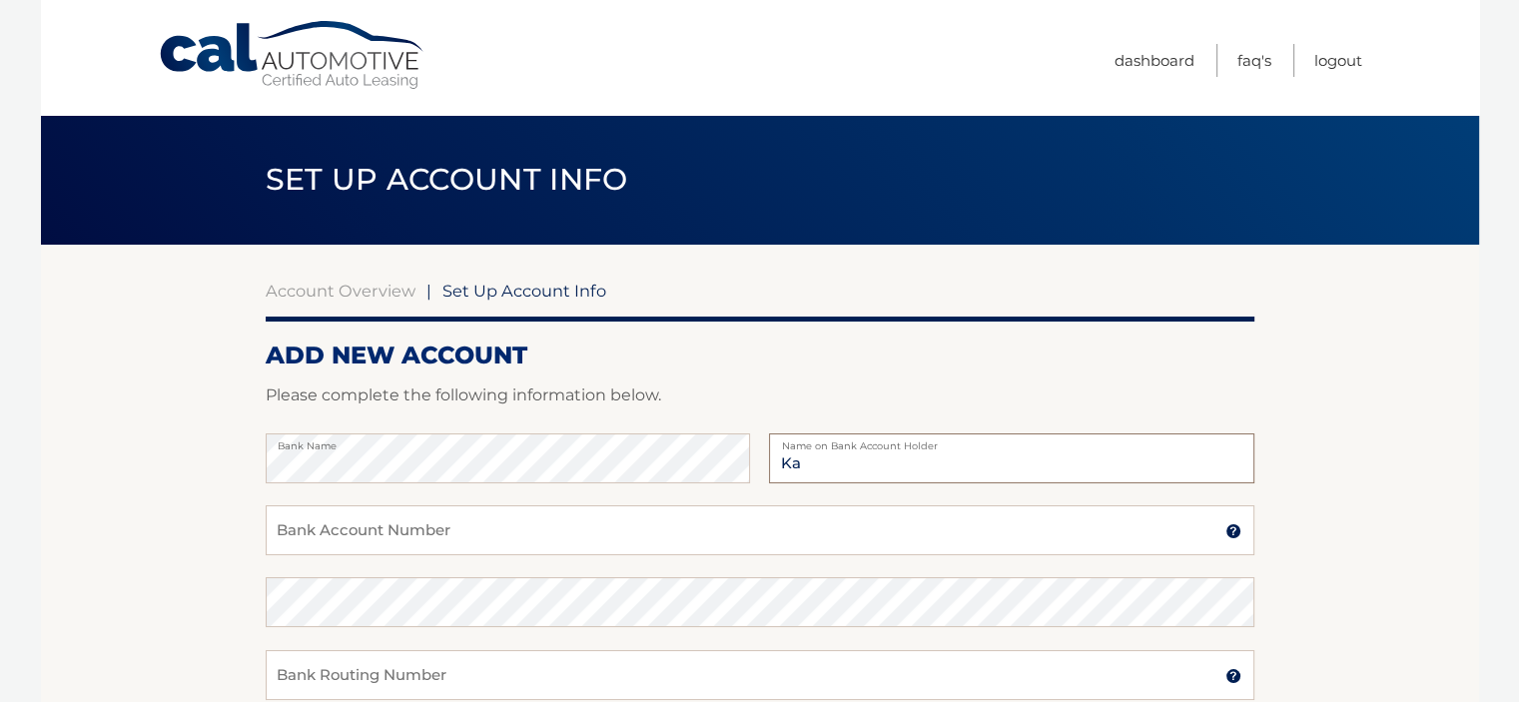
type input "K"
click at [1335, 53] on link "Logout" at bounding box center [1338, 60] width 48 height 33
